Goal: Task Accomplishment & Management: Use online tool/utility

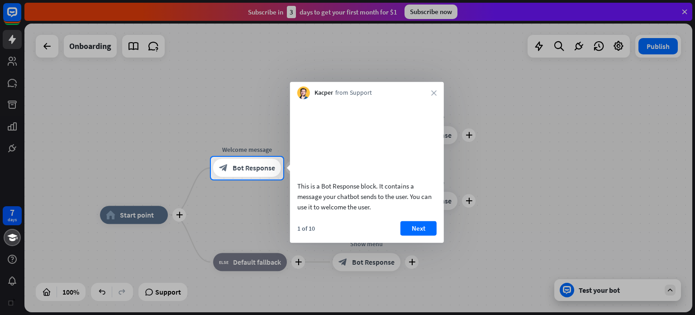
click at [433, 96] on div "Kacper from Support close" at bounding box center [367, 90] width 154 height 17
click at [429, 92] on div "Kacper from Support close" at bounding box center [367, 90] width 154 height 17
click at [434, 93] on icon "close" at bounding box center [433, 92] width 5 height 5
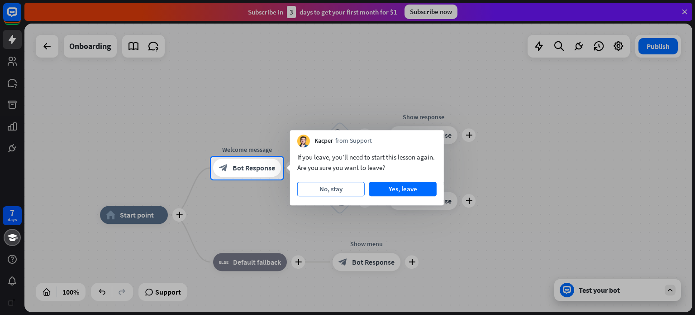
click at [340, 188] on button "No, stay" at bounding box center [330, 188] width 67 height 14
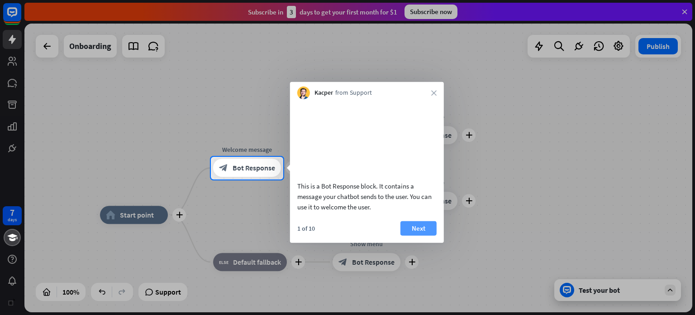
click at [419, 235] on button "Next" at bounding box center [419, 227] width 36 height 14
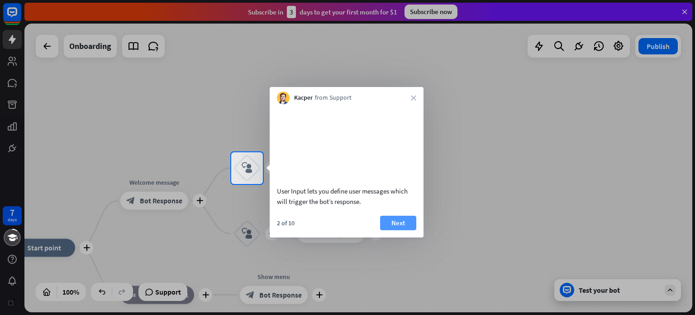
click at [389, 230] on button "Next" at bounding box center [398, 222] width 36 height 14
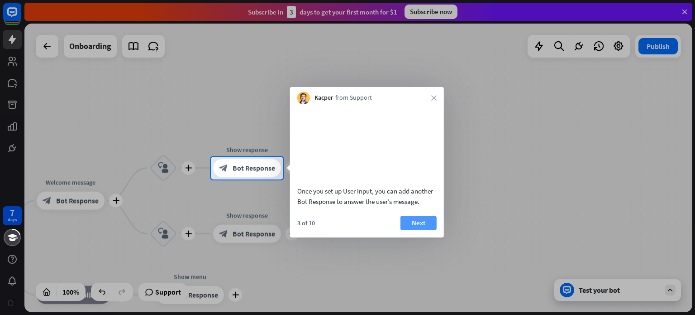
click at [417, 230] on button "Next" at bounding box center [419, 222] width 36 height 14
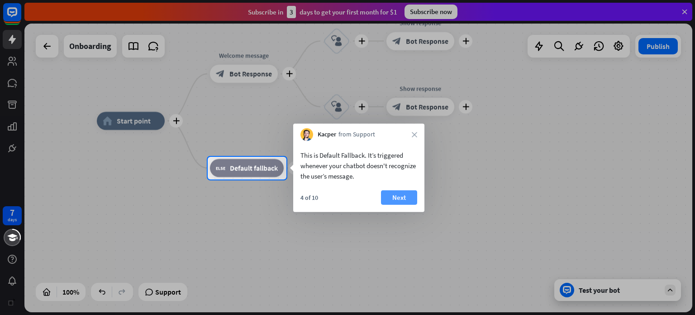
click at [410, 197] on button "Next" at bounding box center [399, 197] width 36 height 14
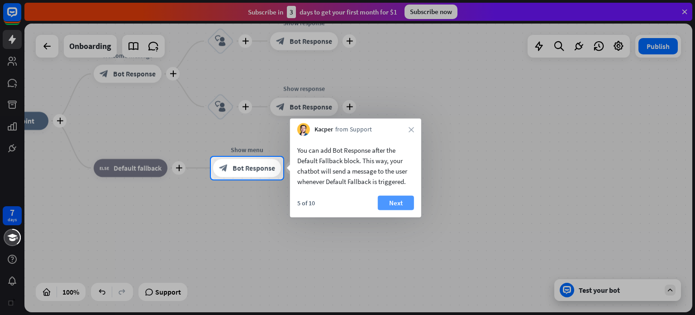
click at [409, 202] on button "Next" at bounding box center [396, 203] width 36 height 14
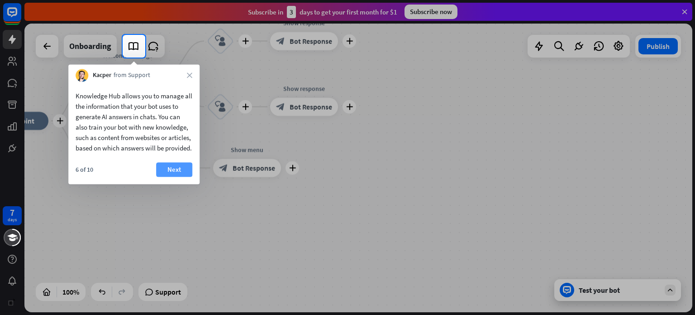
click at [185, 177] on button "Next" at bounding box center [174, 169] width 36 height 14
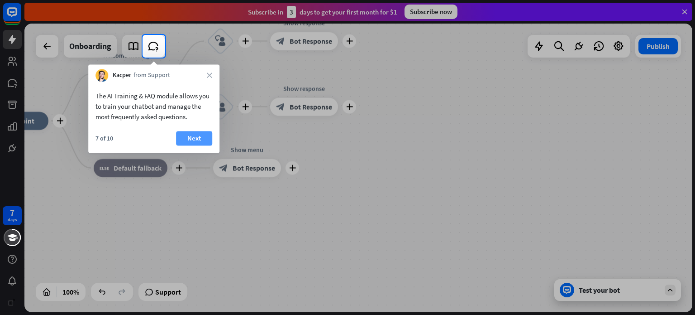
click at [186, 135] on button "Next" at bounding box center [194, 138] width 36 height 14
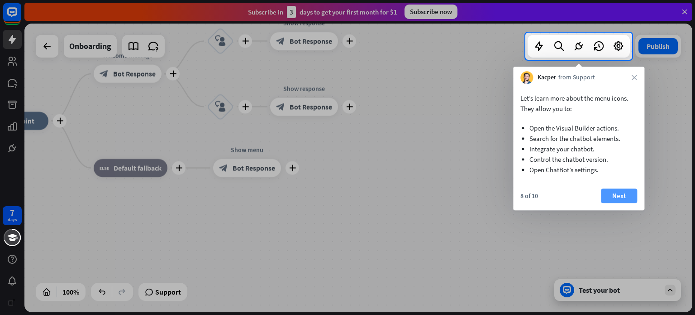
click at [615, 196] on button "Next" at bounding box center [619, 195] width 36 height 14
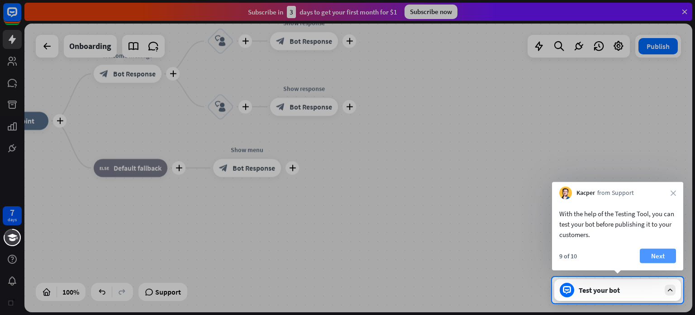
click at [648, 252] on button "Next" at bounding box center [658, 255] width 36 height 14
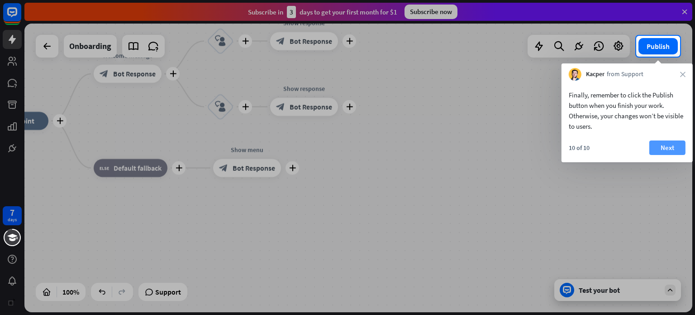
click at [663, 147] on button "Next" at bounding box center [667, 147] width 36 height 14
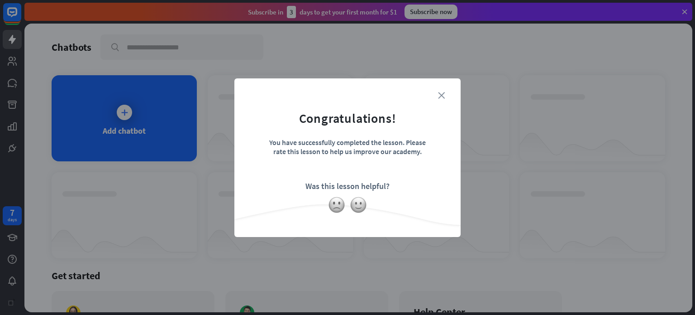
click at [443, 94] on icon "close" at bounding box center [441, 95] width 7 height 7
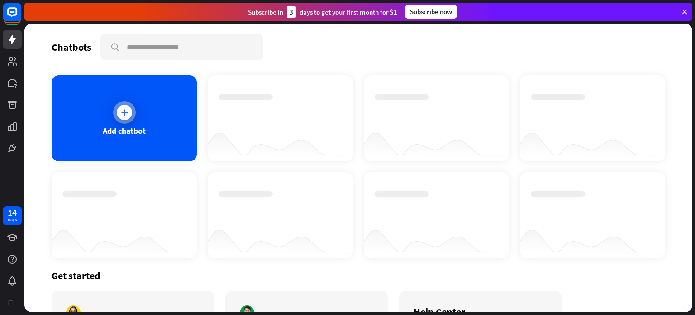
click at [109, 114] on div "Add chatbot" at bounding box center [124, 118] width 145 height 86
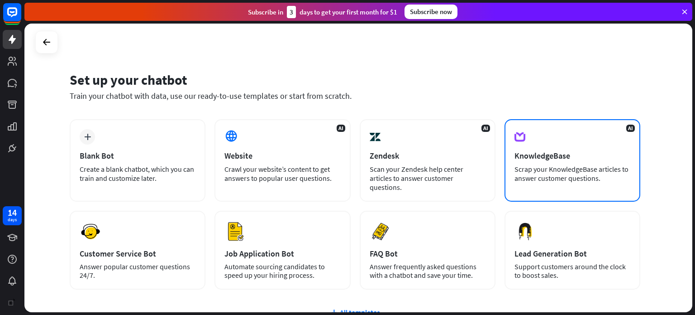
click at [588, 145] on div "AI KnowledgeBase Scrap your KnowledgeBase articles to answer customer questions." at bounding box center [573, 160] width 136 height 82
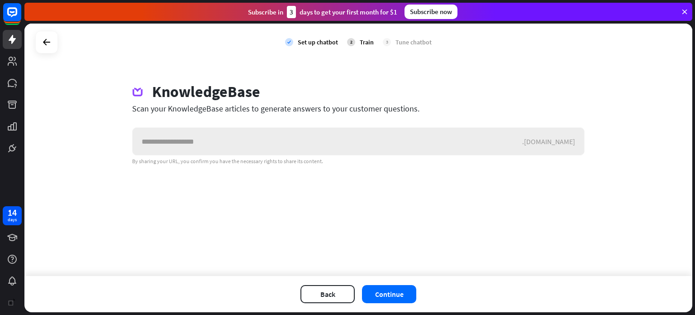
type input "*"
drag, startPoint x: 553, startPoint y: 140, endPoint x: 587, endPoint y: 141, distance: 33.5
click at [587, 141] on div "KnowledgeBase Scan your KnowledgeBase articles to generate answers to your cust…" at bounding box center [358, 123] width 474 height 82
click at [45, 45] on icon at bounding box center [46, 42] width 11 height 11
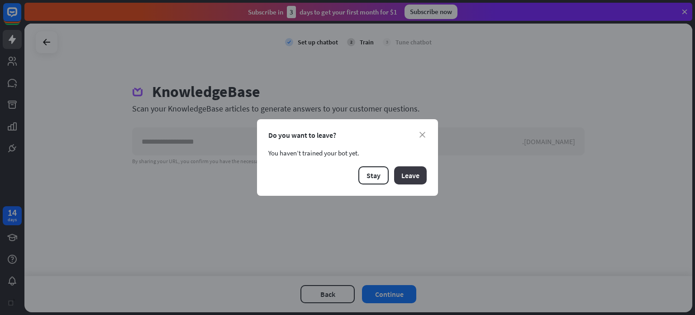
click at [407, 177] on button "Leave" at bounding box center [410, 175] width 33 height 18
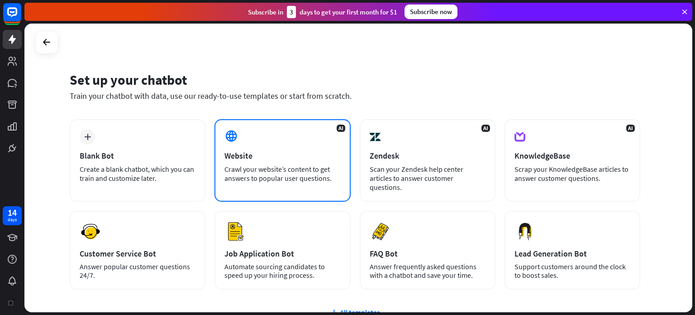
click at [305, 159] on div "Website" at bounding box center [282, 155] width 116 height 10
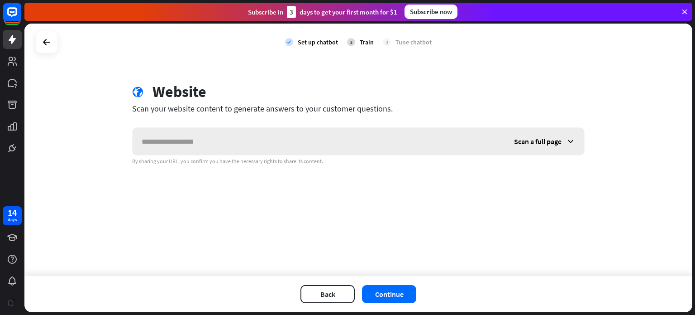
click at [271, 146] on input "text" at bounding box center [319, 141] width 372 height 27
click at [45, 43] on icon at bounding box center [46, 42] width 11 height 11
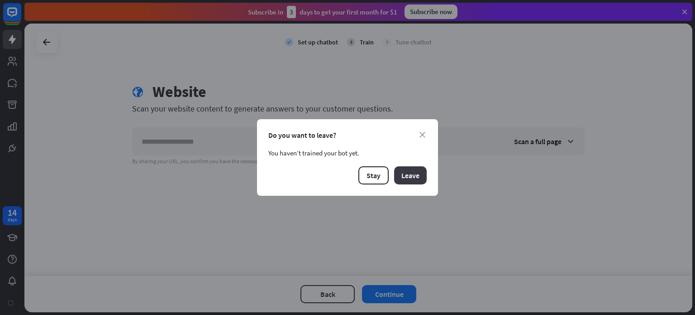
click at [409, 173] on button "Leave" at bounding box center [410, 175] width 33 height 18
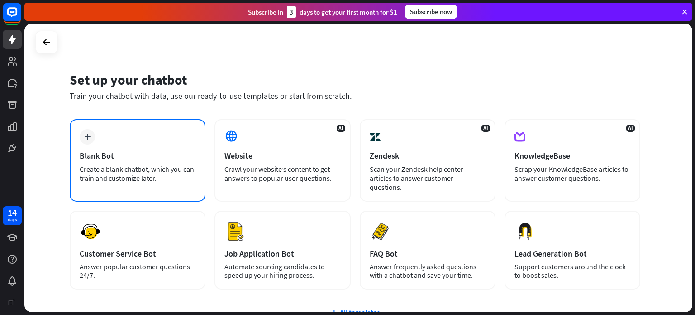
click at [133, 152] on div "Blank Bot" at bounding box center [138, 155] width 116 height 10
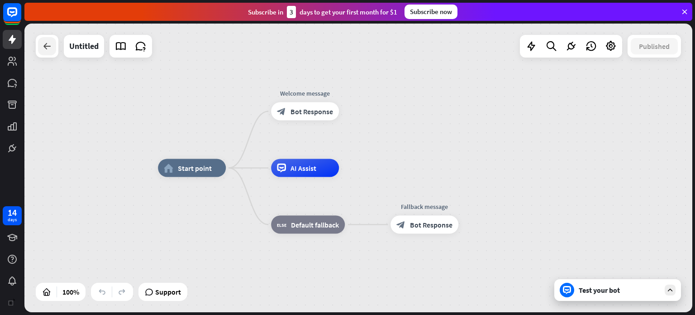
click at [47, 54] on div at bounding box center [47, 46] width 18 height 18
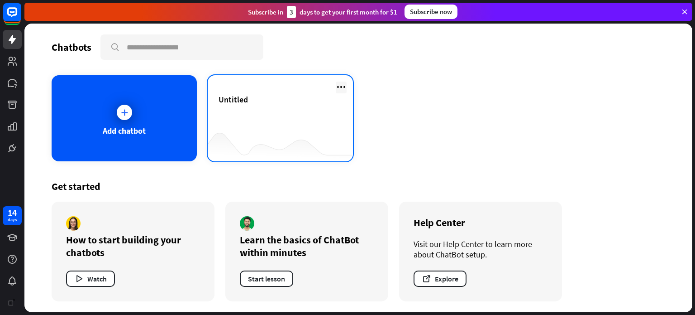
click at [342, 83] on icon at bounding box center [341, 86] width 11 height 11
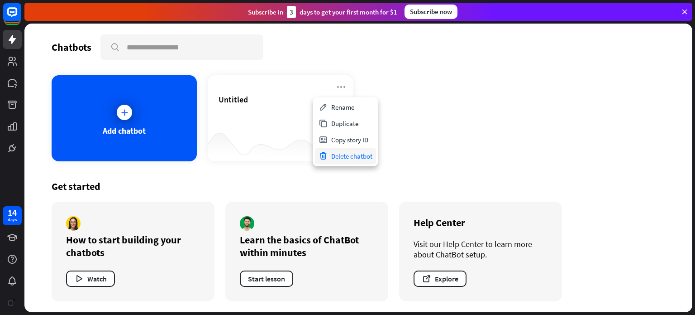
click at [349, 155] on div "Delete chatbot" at bounding box center [345, 156] width 61 height 16
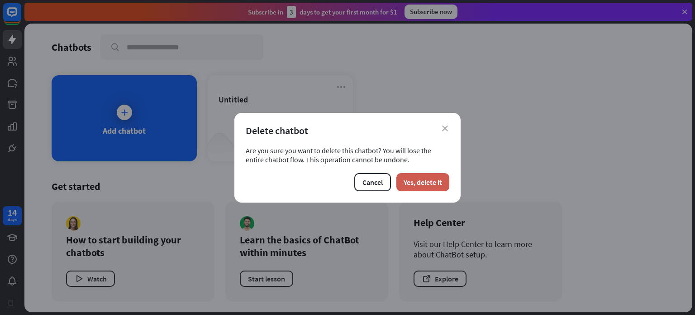
click at [413, 185] on button "Yes, delete it" at bounding box center [422, 182] width 53 height 18
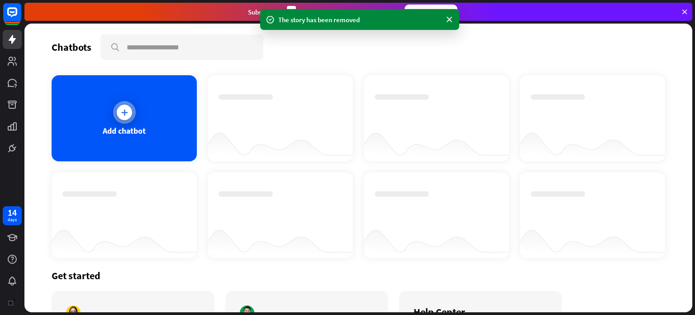
click at [153, 115] on div "Add chatbot" at bounding box center [124, 118] width 145 height 86
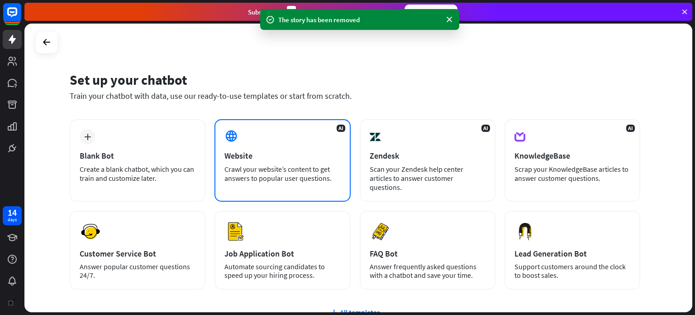
click at [259, 156] on div "Website" at bounding box center [282, 155] width 116 height 10
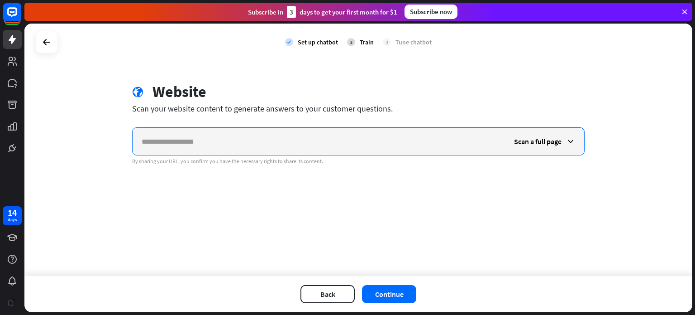
paste input "**********"
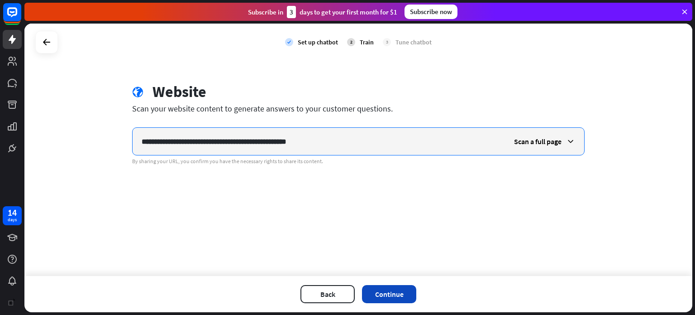
type input "**********"
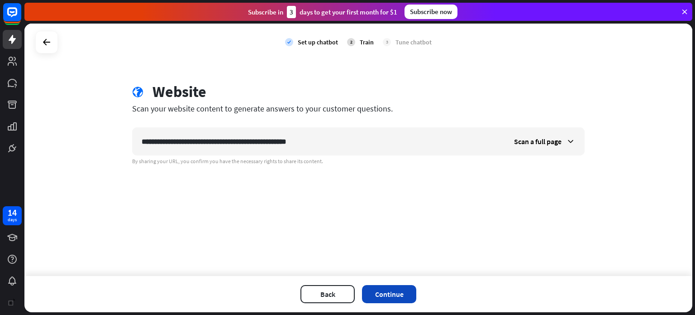
click at [382, 291] on button "Continue" at bounding box center [389, 294] width 54 height 18
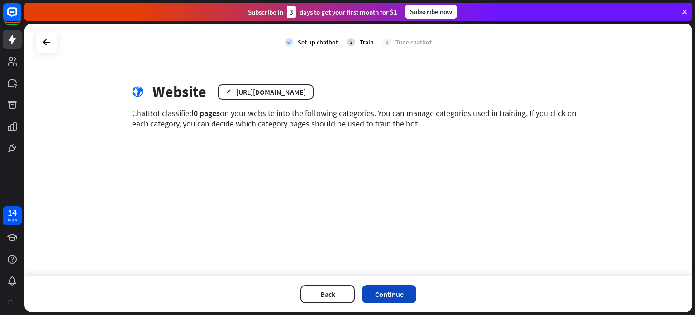
click at [392, 290] on button "Continue" at bounding box center [389, 294] width 54 height 18
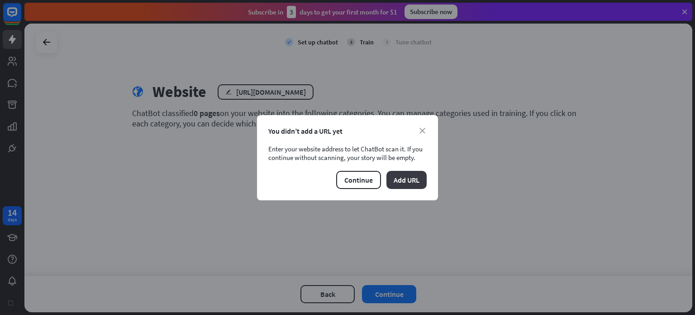
click at [411, 176] on button "Add URL" at bounding box center [407, 180] width 40 height 18
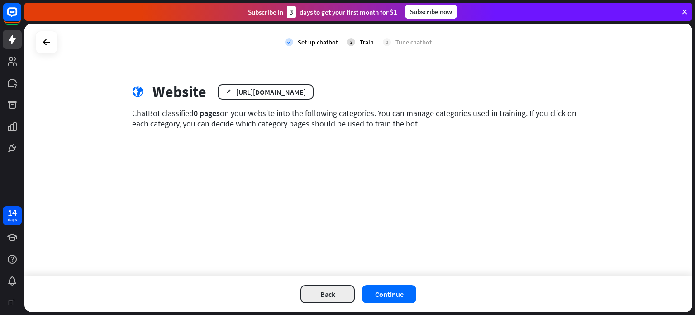
click at [328, 295] on button "Back" at bounding box center [328, 294] width 54 height 18
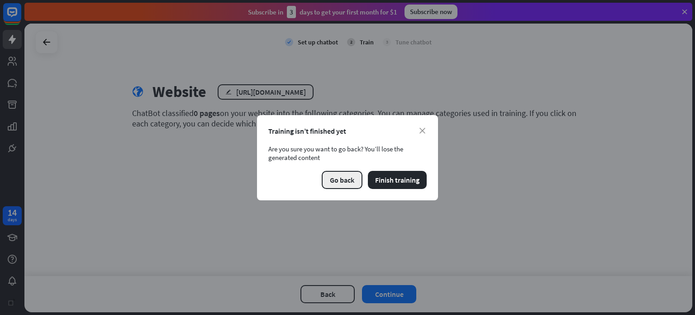
click at [353, 180] on button "Go back" at bounding box center [342, 180] width 41 height 18
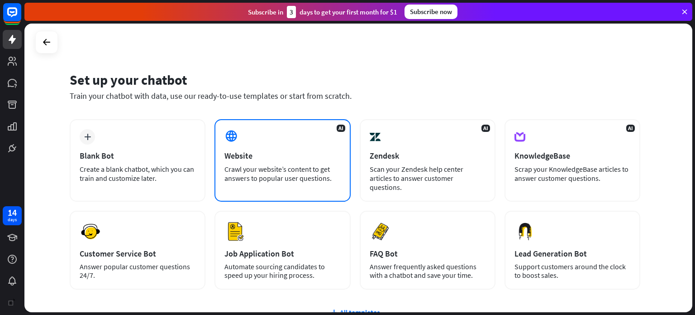
click at [249, 149] on div "AI Website Crawl your website’s content to get answers to popular user question…" at bounding box center [283, 160] width 136 height 82
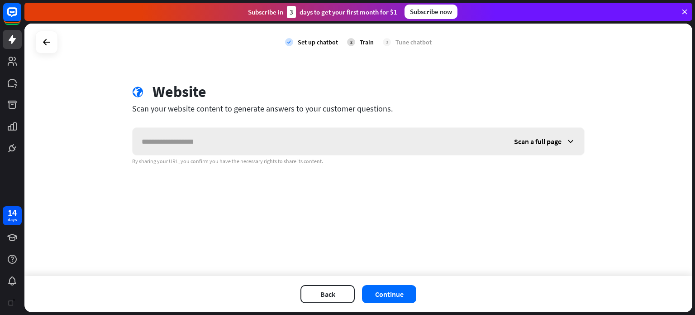
click at [266, 142] on input "text" at bounding box center [319, 141] width 372 height 27
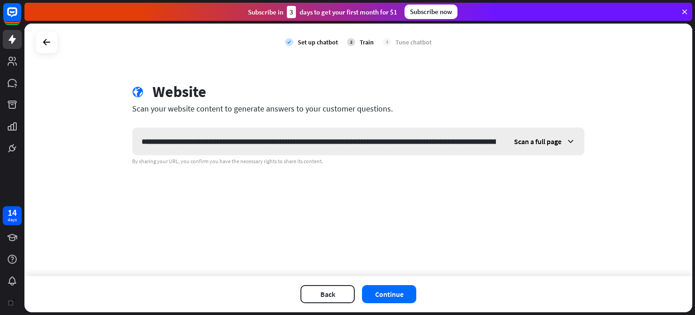
scroll to position [0, 876]
type input "**********"
click at [396, 287] on button "Continue" at bounding box center [389, 294] width 54 height 18
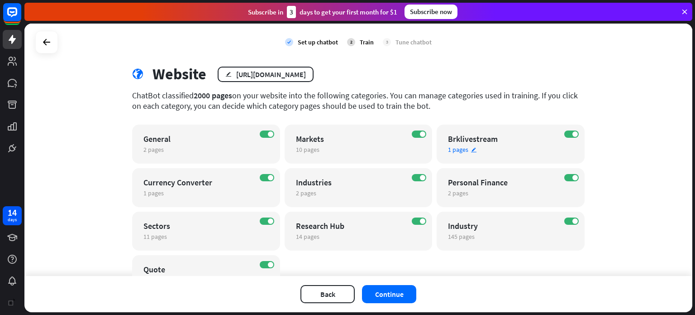
scroll to position [64, 0]
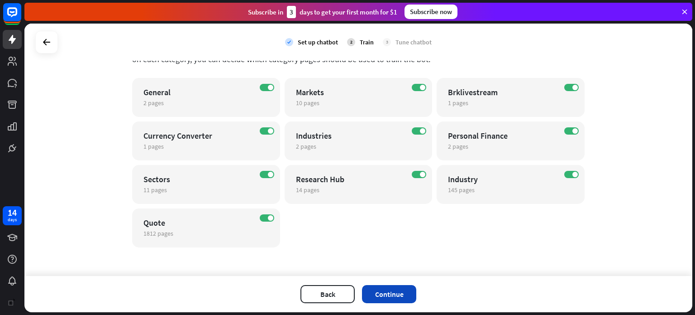
click at [404, 296] on button "Continue" at bounding box center [389, 294] width 54 height 18
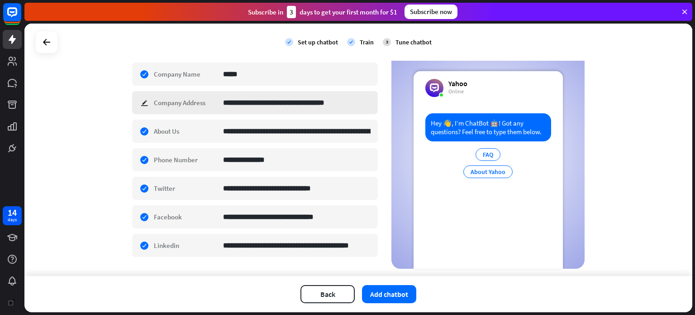
scroll to position [181, 0]
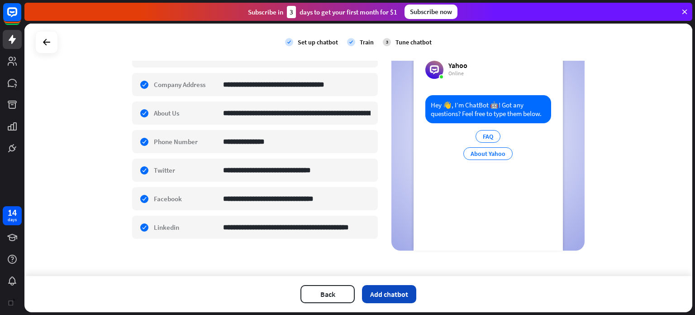
click at [401, 297] on button "Add chatbot" at bounding box center [389, 294] width 54 height 18
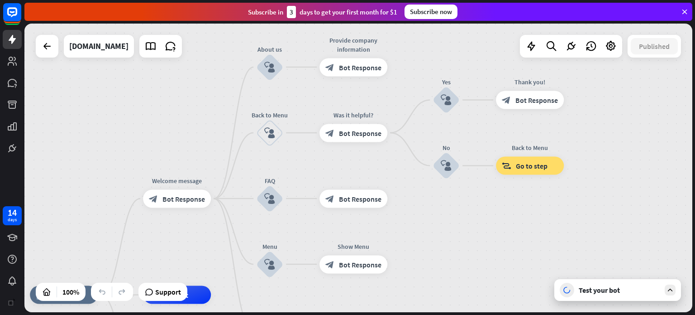
drag, startPoint x: 321, startPoint y: 115, endPoint x: 195, endPoint y: 251, distance: 185.4
click at [195, 251] on div "home_2 Start point Welcome message block_bot_response Bot Response About us blo…" at bounding box center [358, 168] width 668 height 288
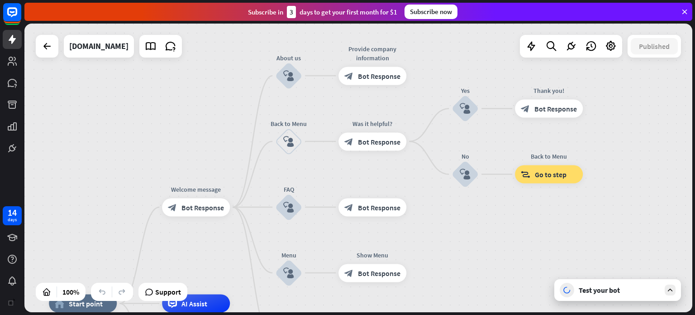
drag, startPoint x: 638, startPoint y: 196, endPoint x: 655, endPoint y: 195, distance: 17.2
click at [655, 195] on div "home_2 Start point Welcome message block_bot_response Bot Response About us blo…" at bounding box center [358, 168] width 668 height 288
click at [670, 287] on icon at bounding box center [670, 290] width 8 height 8
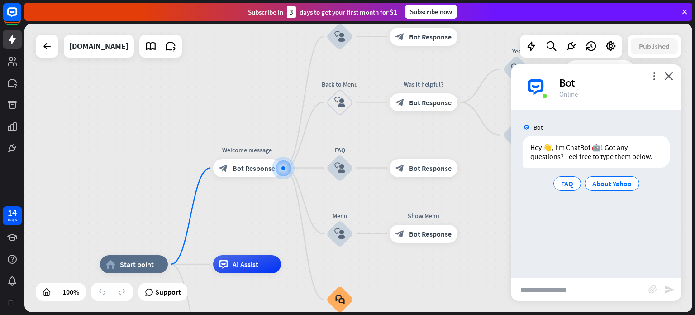
click at [565, 288] on input "text" at bounding box center [579, 289] width 137 height 23
type input "**********"
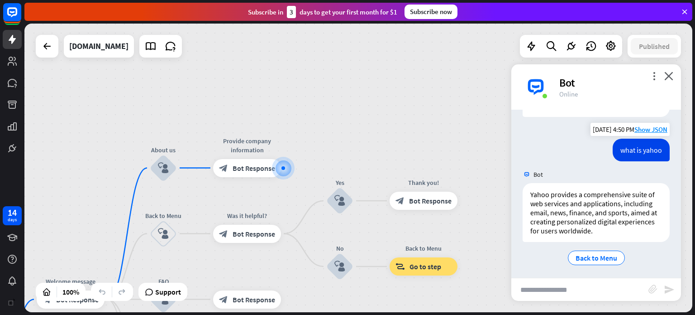
scroll to position [53, 0]
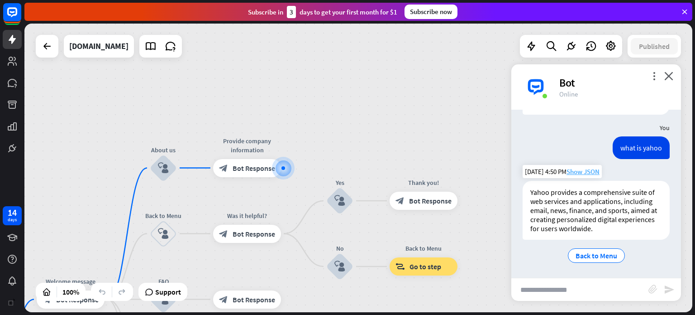
click at [583, 173] on span "Show JSON" at bounding box center [583, 171] width 33 height 9
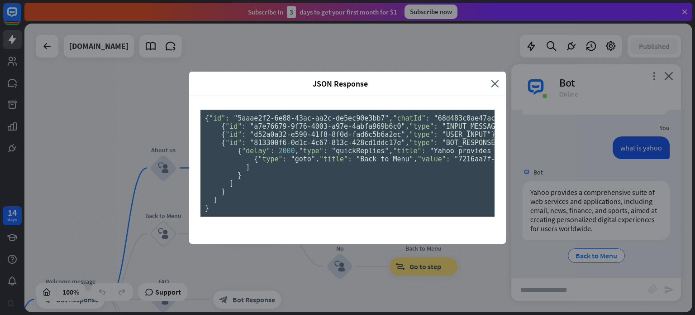
scroll to position [0, 0]
click at [491, 78] on icon "close" at bounding box center [495, 83] width 8 height 10
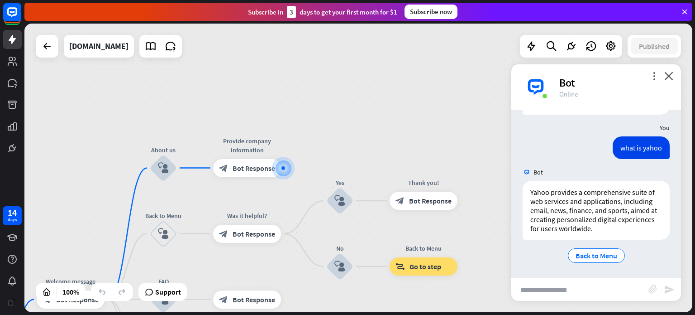
click at [551, 289] on input "text" at bounding box center [579, 289] width 137 height 23
click at [553, 286] on input "text" at bounding box center [579, 289] width 137 height 23
type input "*"
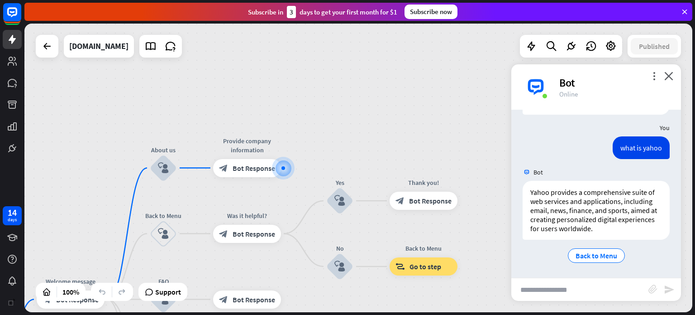
click at [550, 290] on input "text" at bounding box center [579, 289] width 137 height 23
type input "*"
type input "**********"
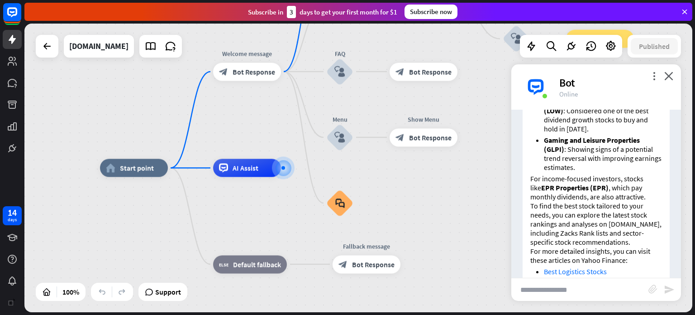
scroll to position [520, 0]
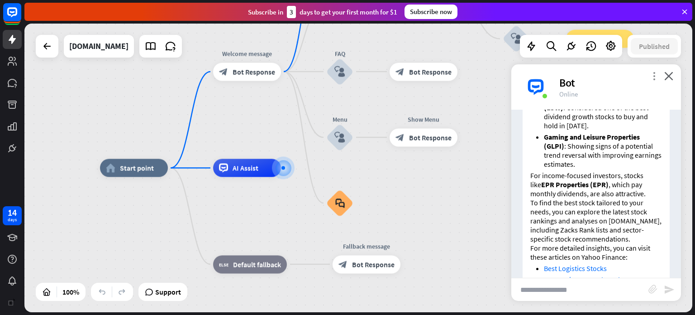
click at [653, 75] on icon "more_vert" at bounding box center [654, 76] width 9 height 9
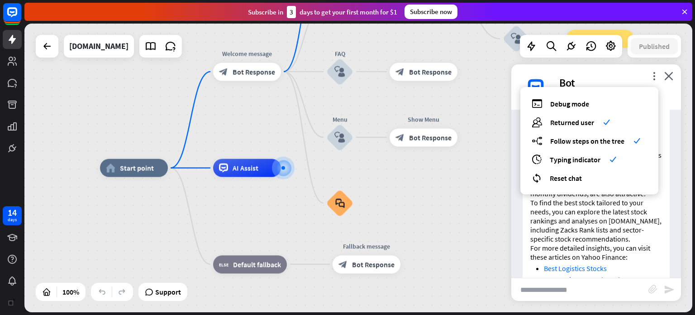
click at [495, 110] on div "home_2 Start point Welcome message block_bot_response Bot Response About us blo…" at bounding box center [358, 168] width 668 height 288
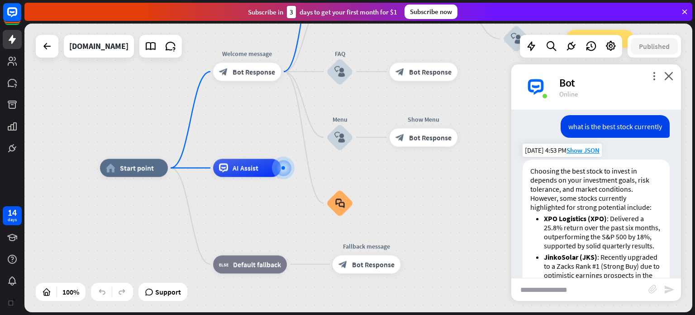
scroll to position [0, 0]
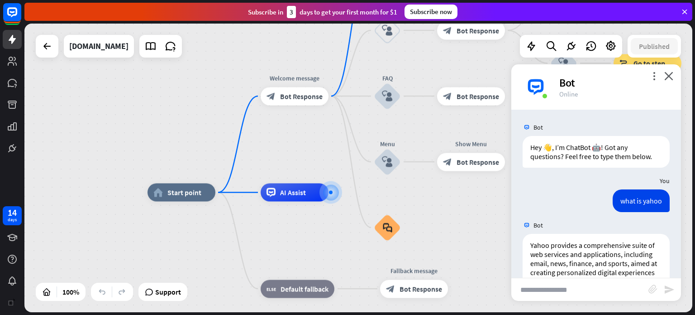
drag, startPoint x: 271, startPoint y: 115, endPoint x: 319, endPoint y: 137, distance: 52.6
click at [319, 137] on div "home_2 Start point Welcome message block_bot_response Bot Response About us blo…" at bounding box center [358, 168] width 668 height 288
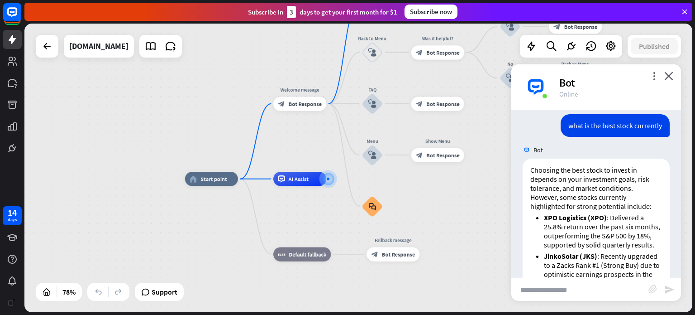
scroll to position [199, 0]
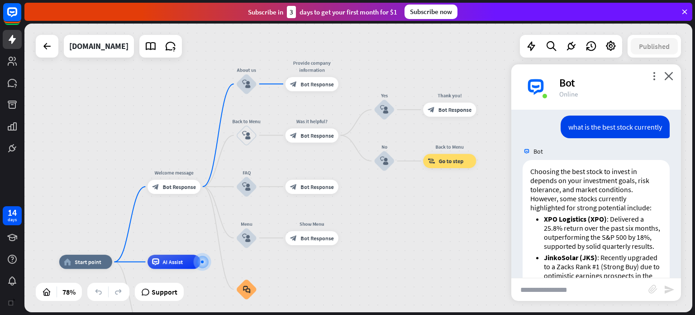
drag, startPoint x: 484, startPoint y: 188, endPoint x: 369, endPoint y: 265, distance: 138.0
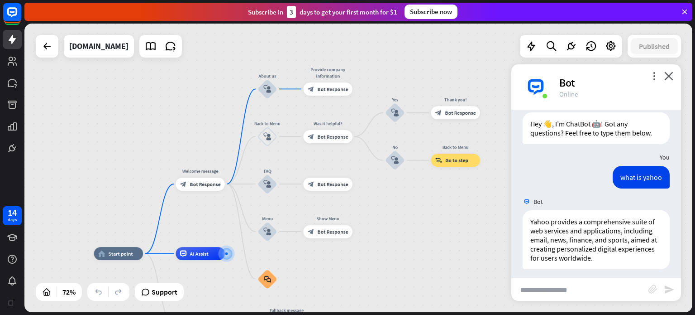
scroll to position [24, 0]
click at [599, 298] on input "text" at bounding box center [579, 289] width 137 height 23
click at [584, 286] on input "text" at bounding box center [579, 289] width 137 height 23
click at [568, 293] on input "text" at bounding box center [579, 289] width 137 height 23
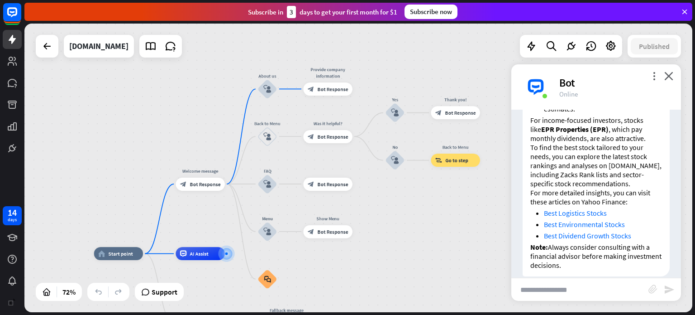
scroll to position [606, 0]
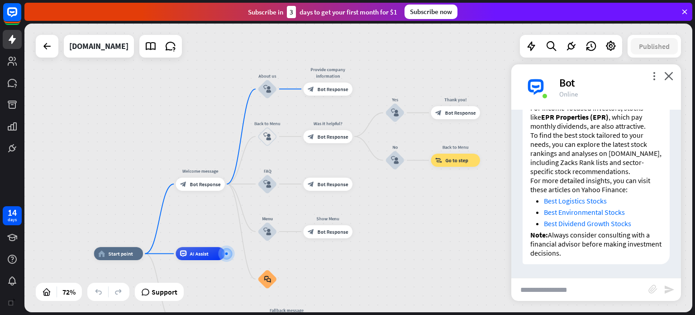
click at [607, 293] on input "text" at bounding box center [579, 289] width 137 height 23
type input "*"
type input "**********"
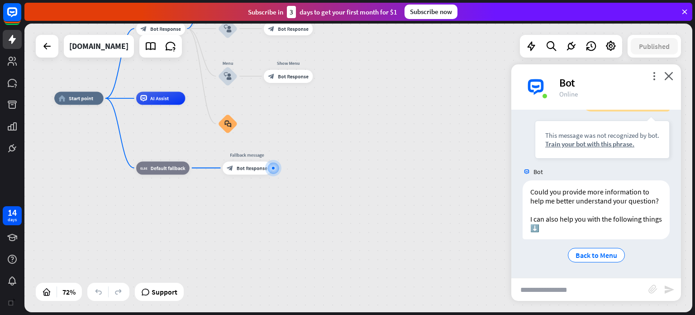
scroll to position [812, 0]
click at [592, 300] on input "text" at bounding box center [579, 289] width 137 height 23
click at [587, 291] on input "text" at bounding box center [579, 289] width 137 height 23
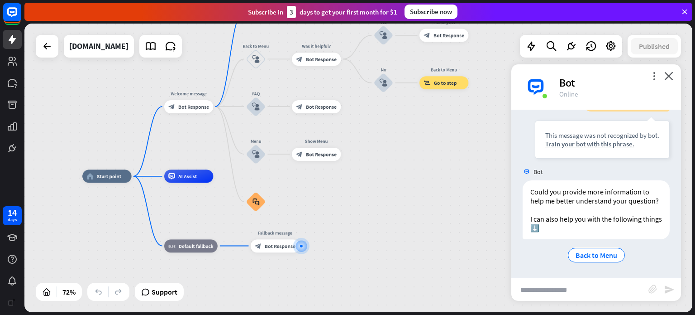
drag, startPoint x: 369, startPoint y: 204, endPoint x: 397, endPoint y: 282, distance: 82.8
click at [397, 282] on div "home_2 Start point Welcome message block_bot_response Bot Response About us blo…" at bounding box center [323, 280] width 483 height 209
